Goal: Transaction & Acquisition: Purchase product/service

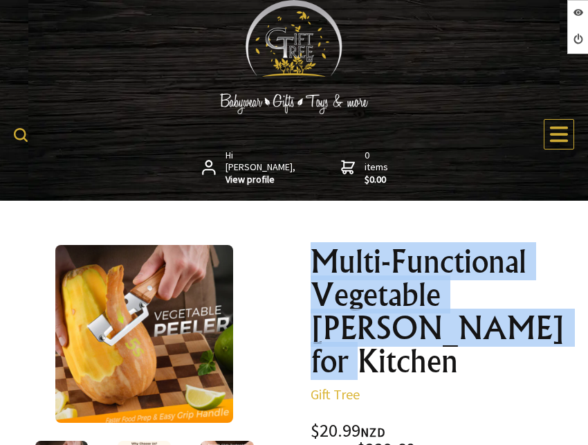
drag, startPoint x: 317, startPoint y: 268, endPoint x: 417, endPoint y: 324, distance: 115.2
click at [417, 324] on h1 "Multi-Functional Vegetable [PERSON_NAME] for Kitchen" at bounding box center [444, 311] width 266 height 133
copy h1 "Multi-Functional Vegetable [PERSON_NAME] for Kitchen"
click at [392, 343] on h1 "Multi-Functional Vegetable [PERSON_NAME] for Kitchen" at bounding box center [444, 311] width 266 height 133
